Goal: Task Accomplishment & Management: Use online tool/utility

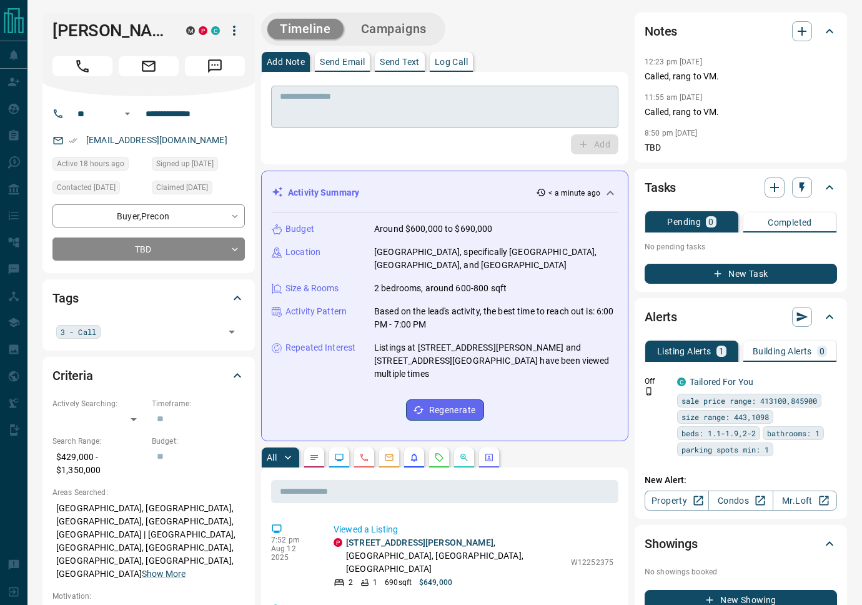
click at [309, 111] on textarea at bounding box center [445, 107] width 330 height 32
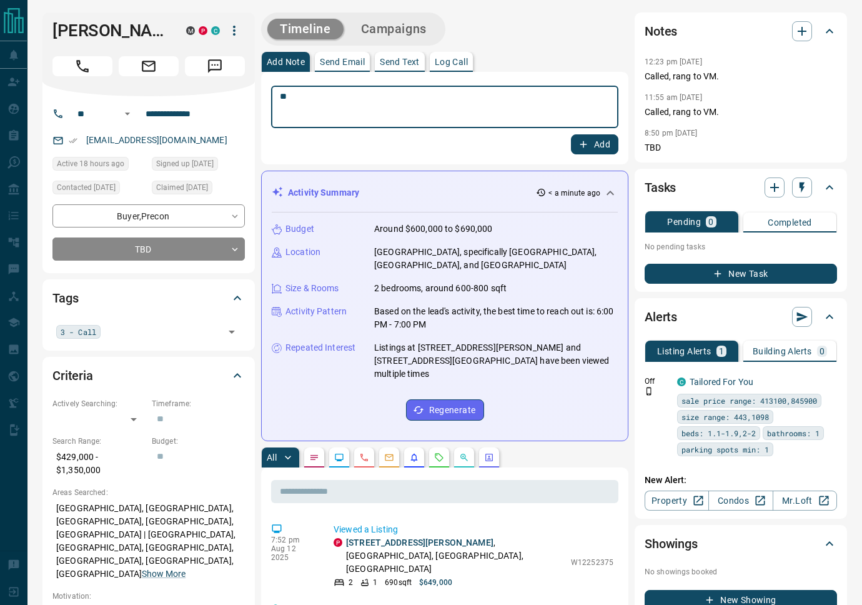
type textarea "*"
type textarea "**********"
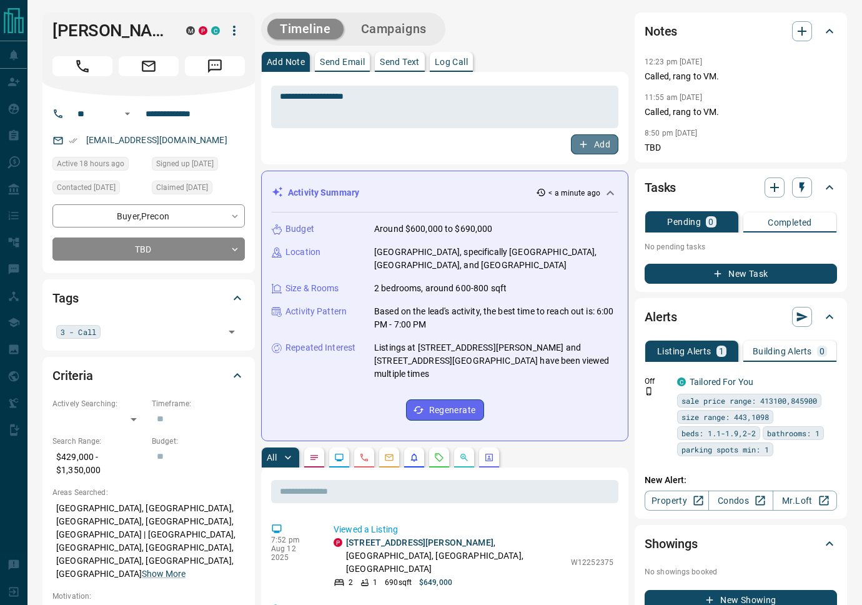
click at [599, 137] on button "Add" at bounding box center [594, 144] width 47 height 20
click at [333, 119] on textarea "**********" at bounding box center [445, 107] width 330 height 32
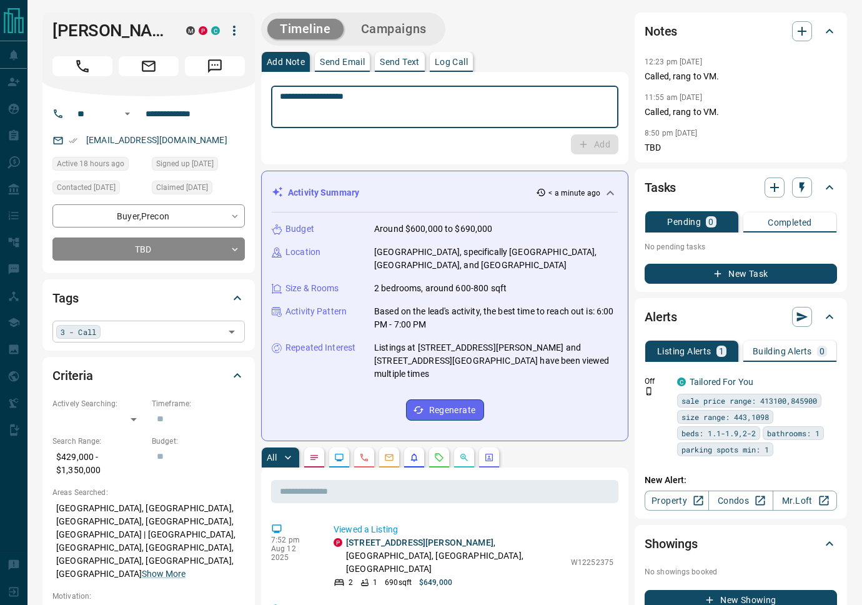
click at [112, 326] on div "3 - Call ​" at bounding box center [148, 331] width 192 height 21
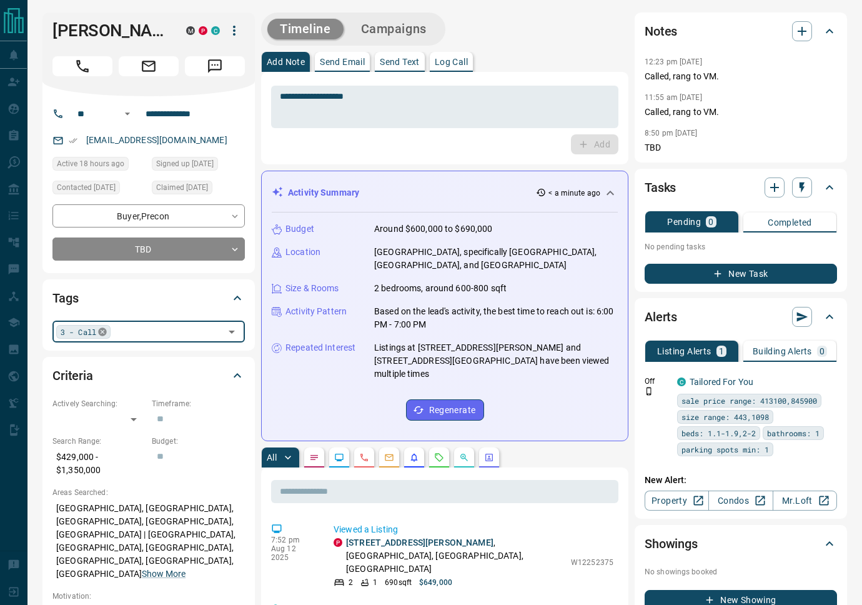
click at [106, 334] on icon at bounding box center [102, 331] width 8 height 8
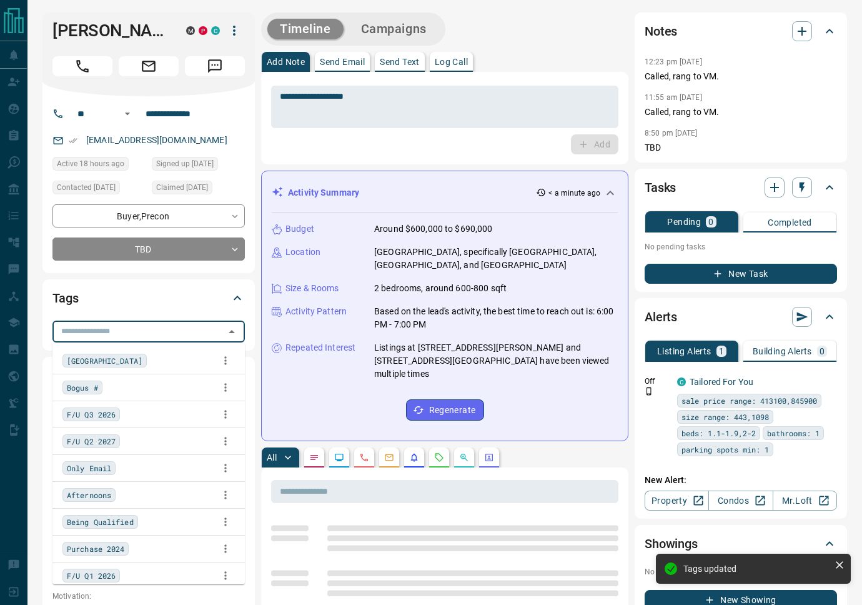
click at [116, 332] on input "text" at bounding box center [138, 331] width 164 height 14
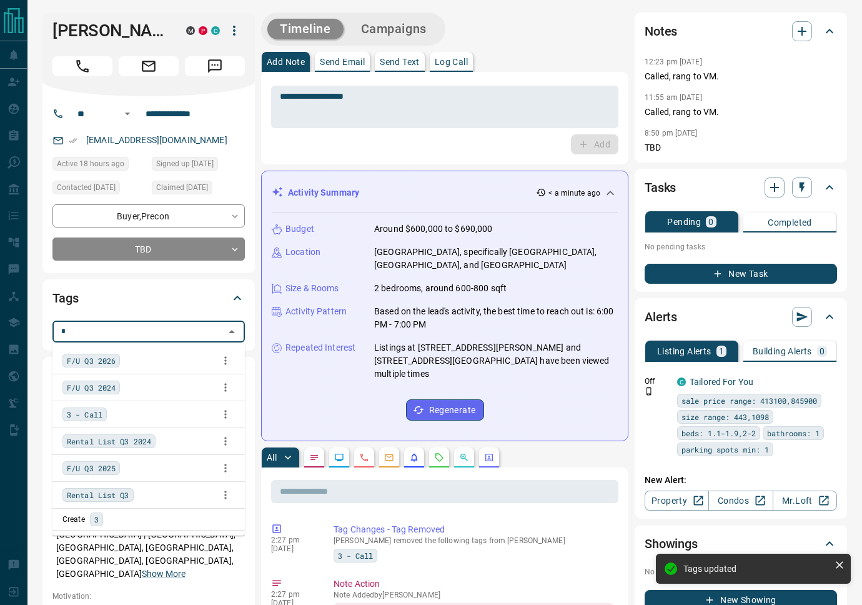
type input "*"
click at [74, 419] on span "3 - Call" at bounding box center [85, 414] width 36 height 12
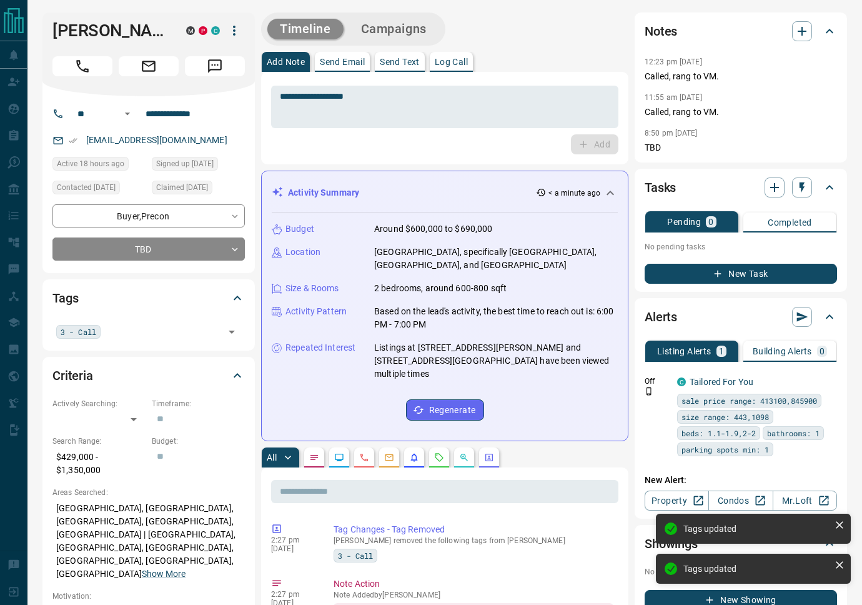
click at [240, 282] on div "Tags 3 - Call ​" at bounding box center [148, 314] width 212 height 71
